Goal: Transaction & Acquisition: Purchase product/service

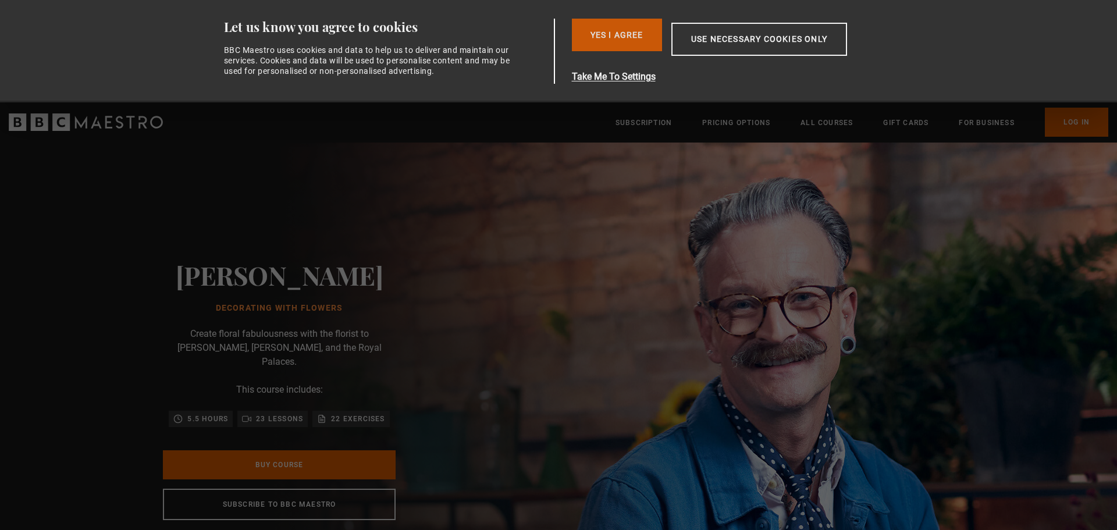
click at [618, 42] on button "Yes I Agree" at bounding box center [617, 35] width 90 height 33
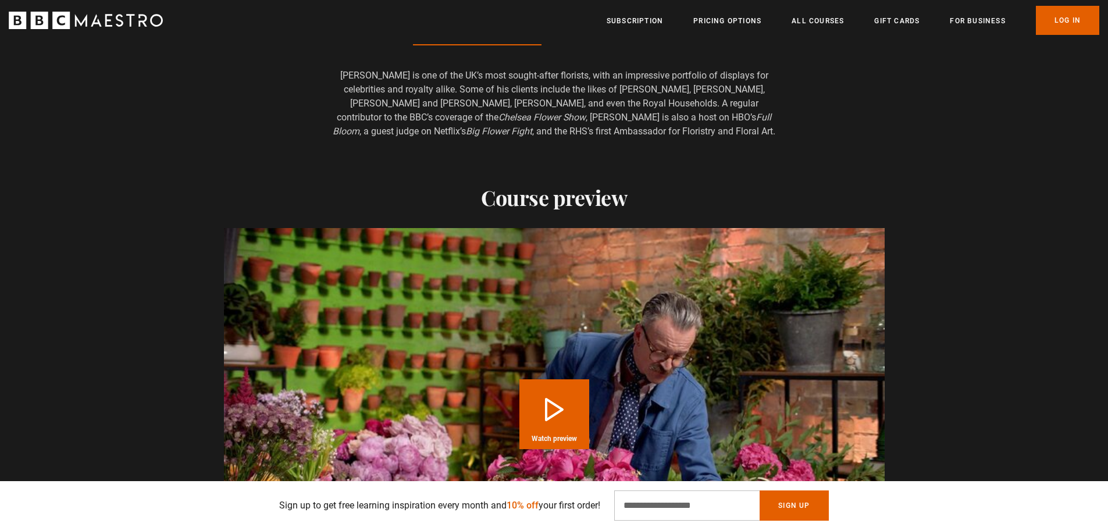
scroll to position [1163, 0]
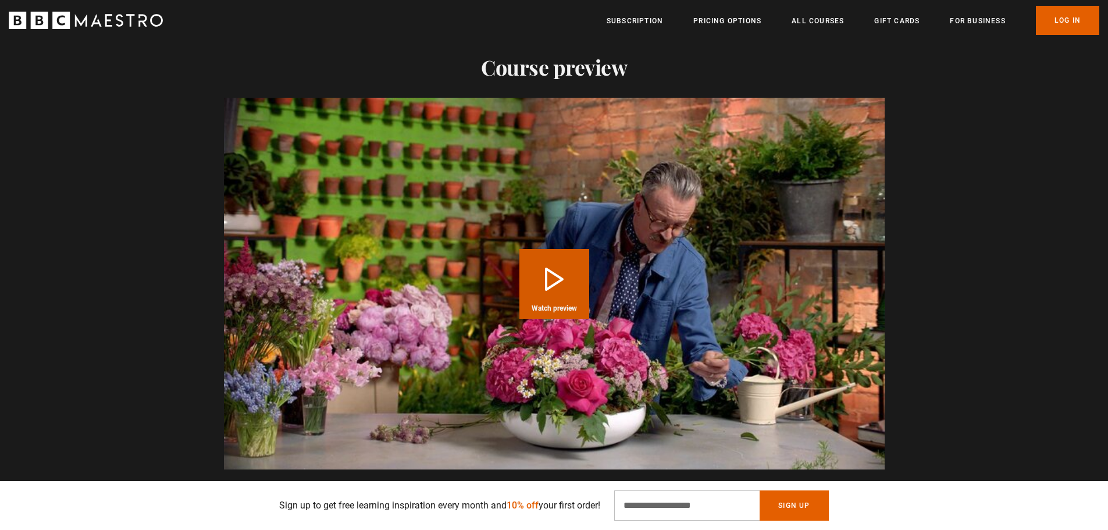
click at [548, 273] on button "Play Course overview for Decorating With Flowers with [PERSON_NAME] Watch previ…" at bounding box center [554, 284] width 70 height 70
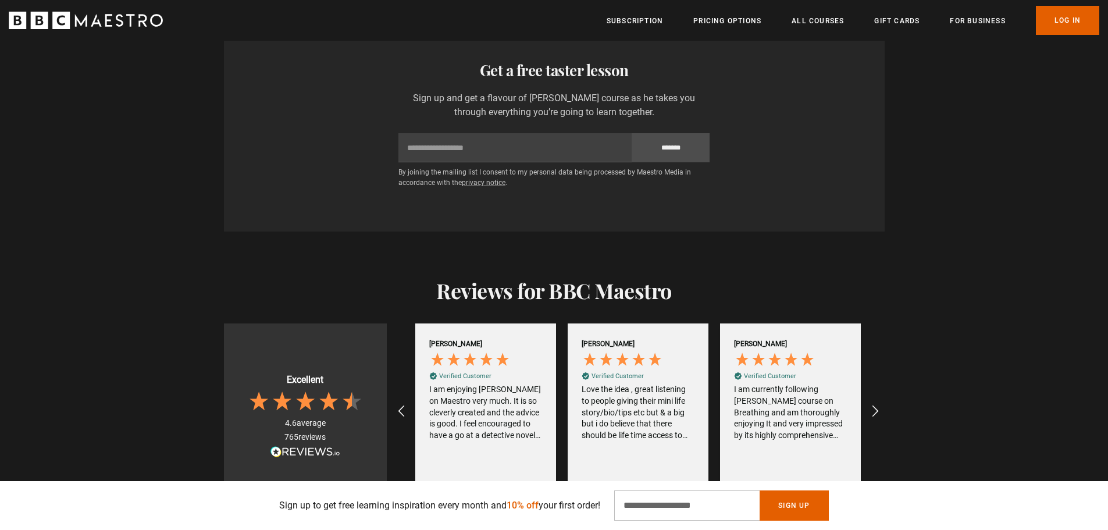
scroll to position [1628, 0]
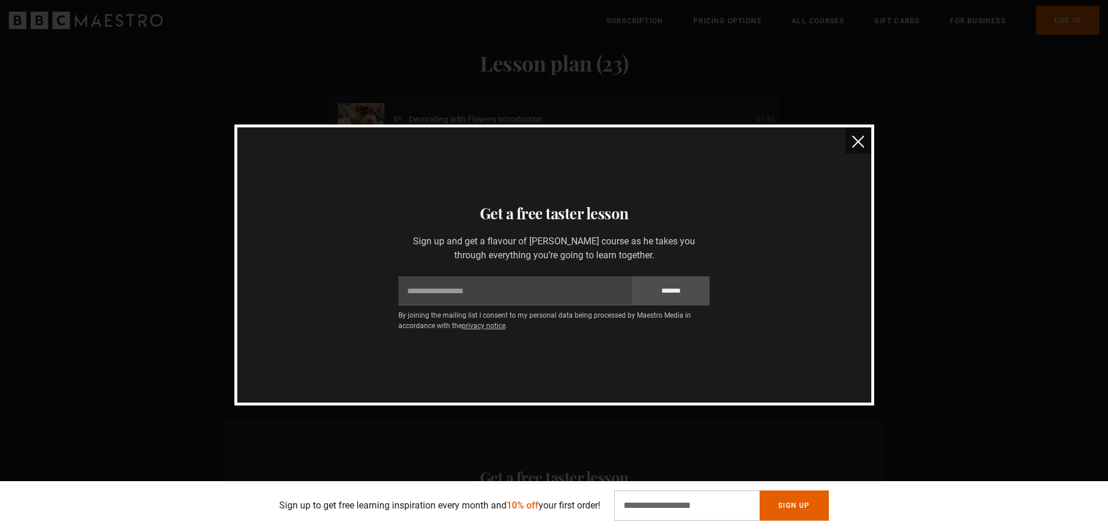
click at [862, 144] on img "close" at bounding box center [858, 141] width 12 height 12
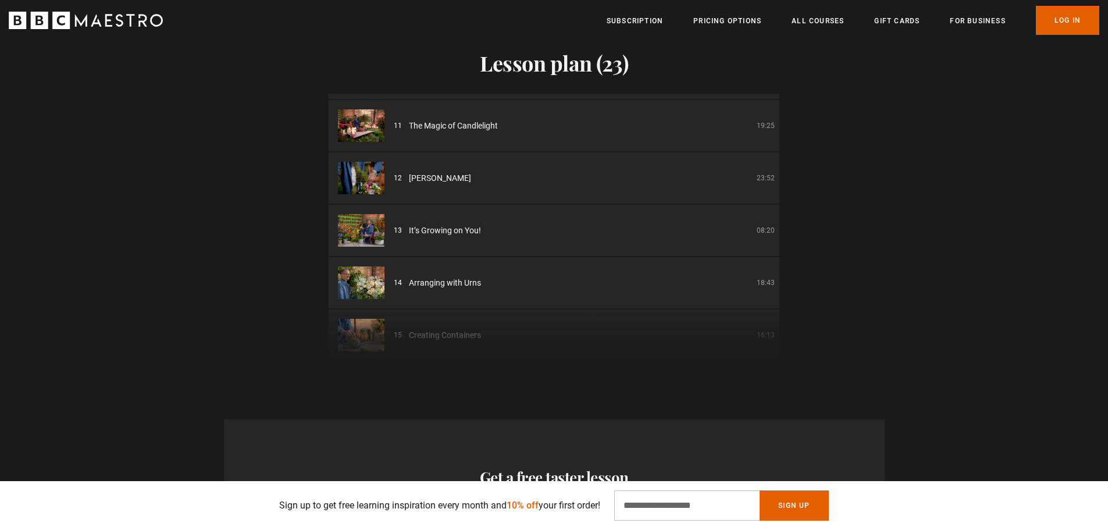
scroll to position [0, 0]
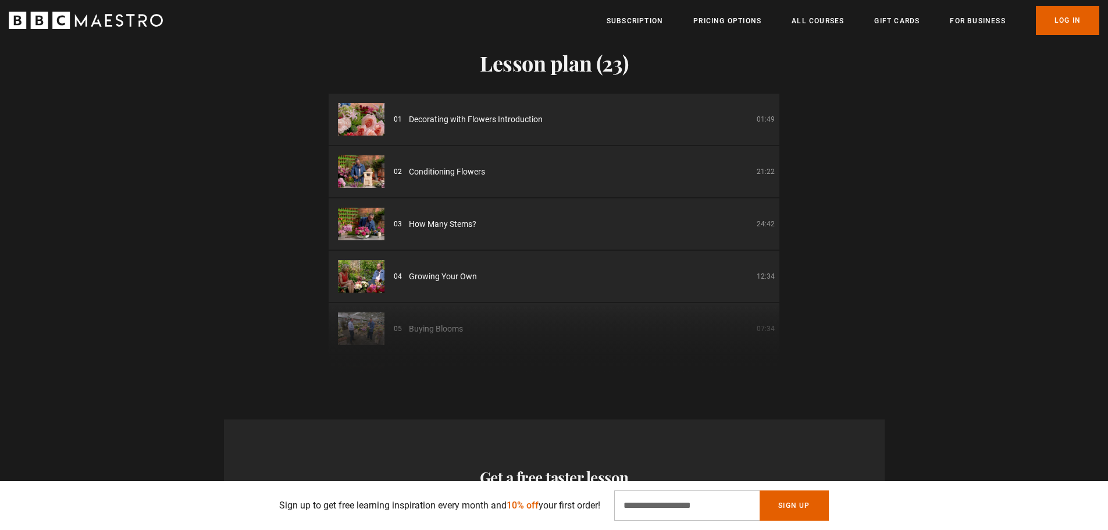
click at [838, 84] on div "Lesson plan (23) 01 Decorating with Flowers Introduction 01:49 02 Conditioning …" at bounding box center [554, 188] width 1108 height 369
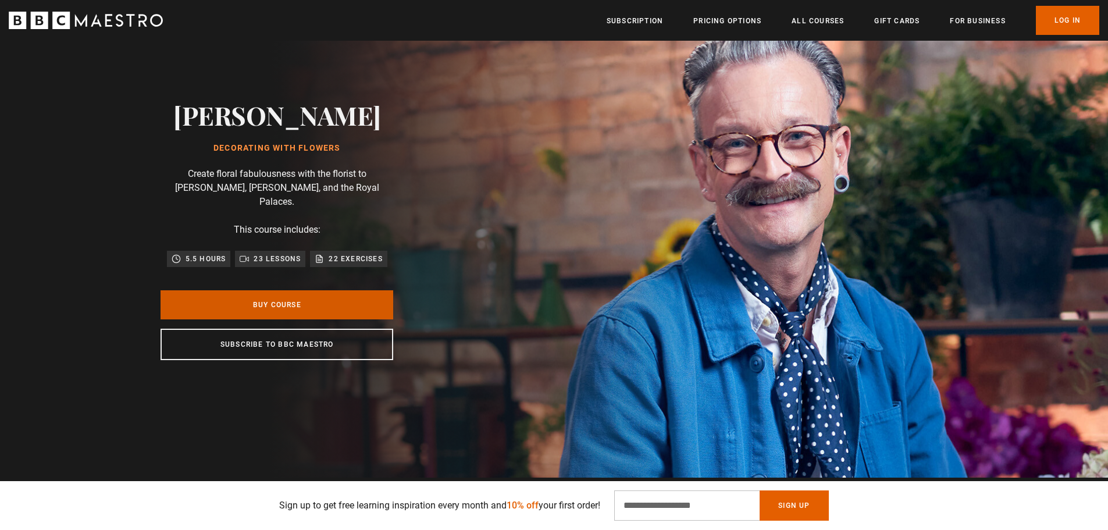
scroll to position [0, 2133]
click at [277, 298] on link "Buy Course" at bounding box center [276, 304] width 233 height 29
